Goal: Obtain resource: Download file/media

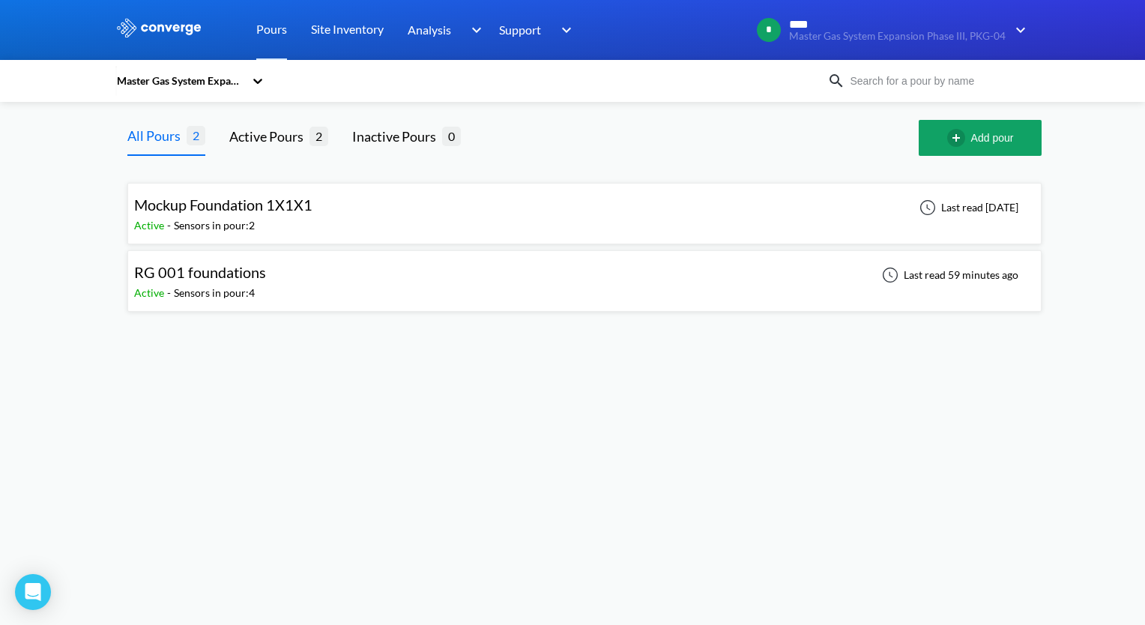
click at [230, 281] on div "RG 001 foundations" at bounding box center [200, 272] width 132 height 23
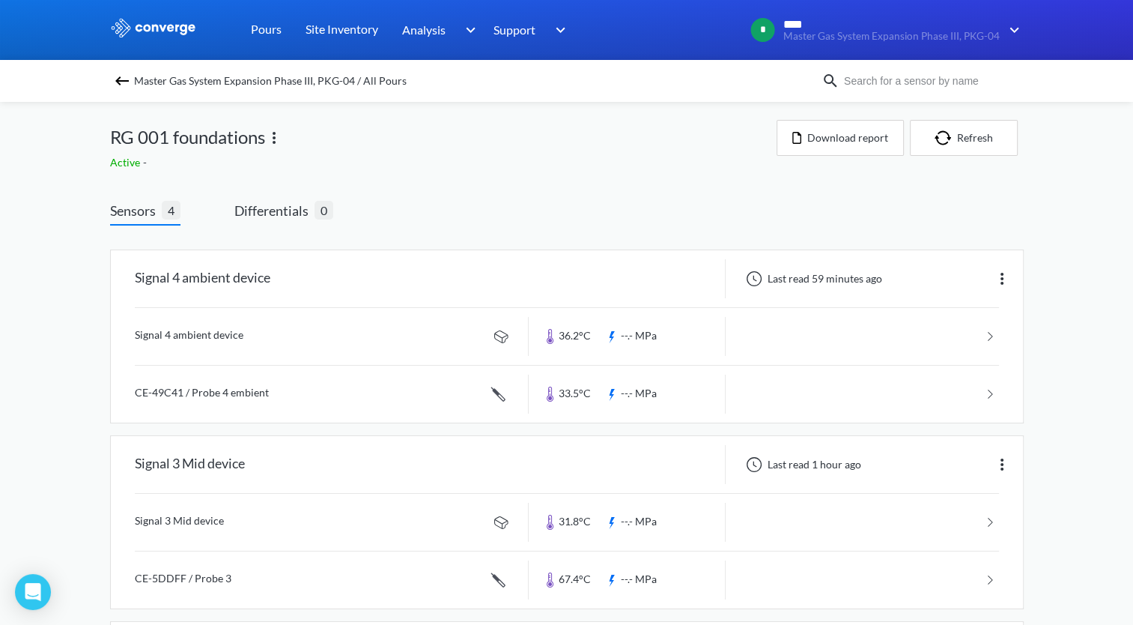
click at [25, 391] on div "MENU Master Gas System Expansion Phase III, PKG-04 Pours Site Inventory Analysi…" at bounding box center [566, 505] width 1133 height 1011
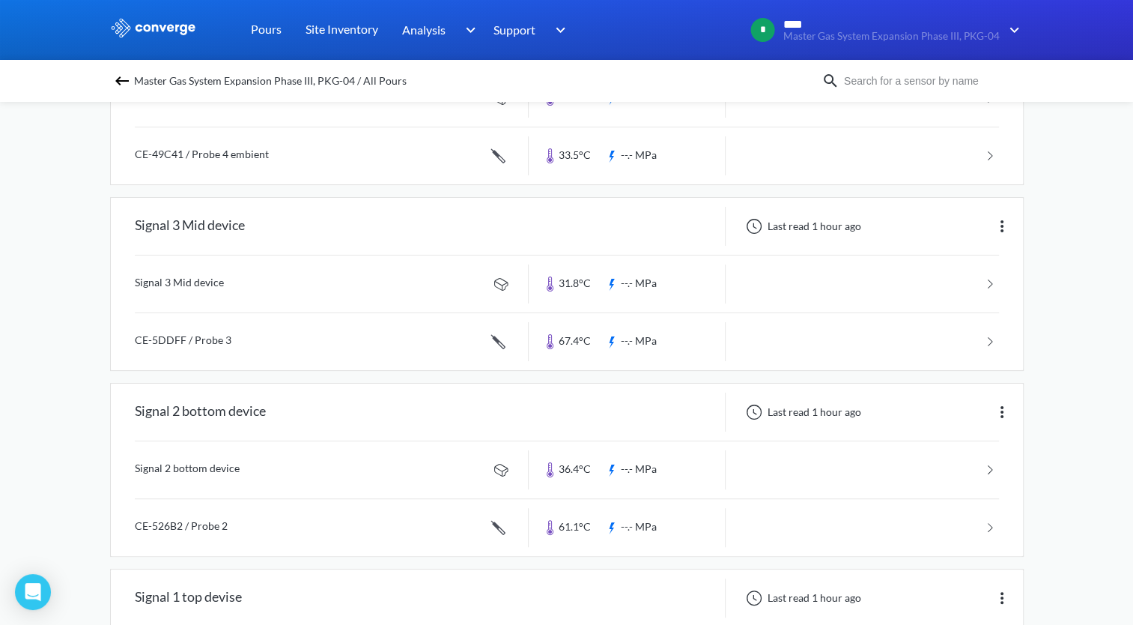
scroll to position [240, 0]
click at [29, 390] on div "MENU Master Gas System Expansion Phase III, PKG-04 Pours Site Inventory Analysi…" at bounding box center [566, 265] width 1133 height 1011
click at [538, 327] on link at bounding box center [567, 340] width 865 height 57
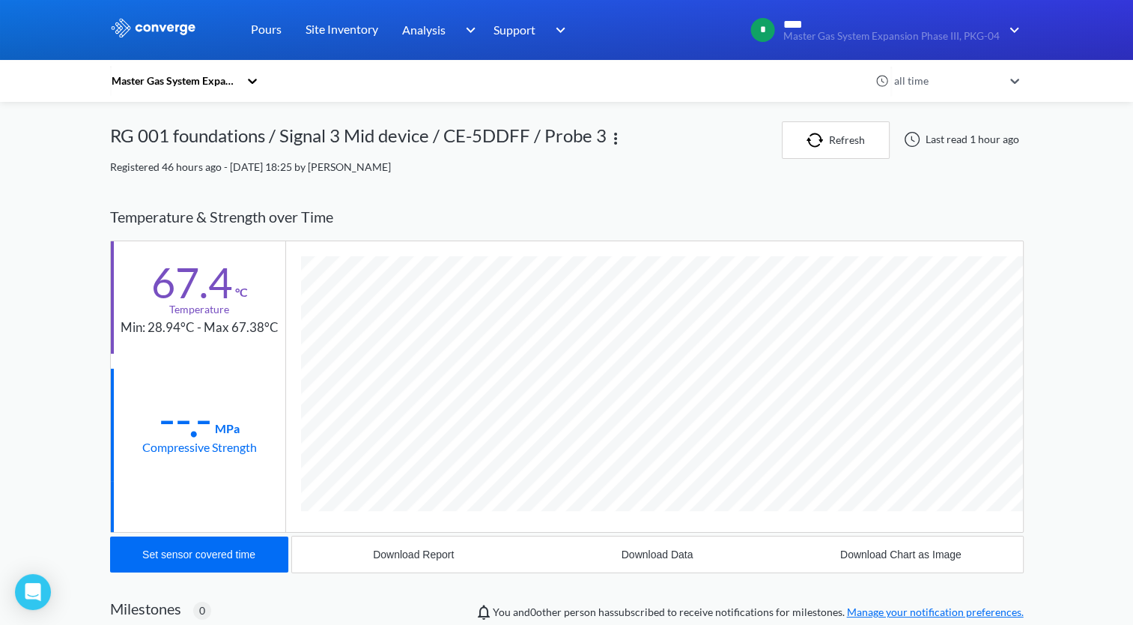
scroll to position [818, 914]
click at [611, 211] on div "Temperature & Strength over Time" at bounding box center [567, 216] width 914 height 47
click at [426, 545] on button "Download Report" at bounding box center [413, 554] width 243 height 36
click at [629, 568] on button "Download Data" at bounding box center [657, 554] width 243 height 36
